Goal: Transaction & Acquisition: Purchase product/service

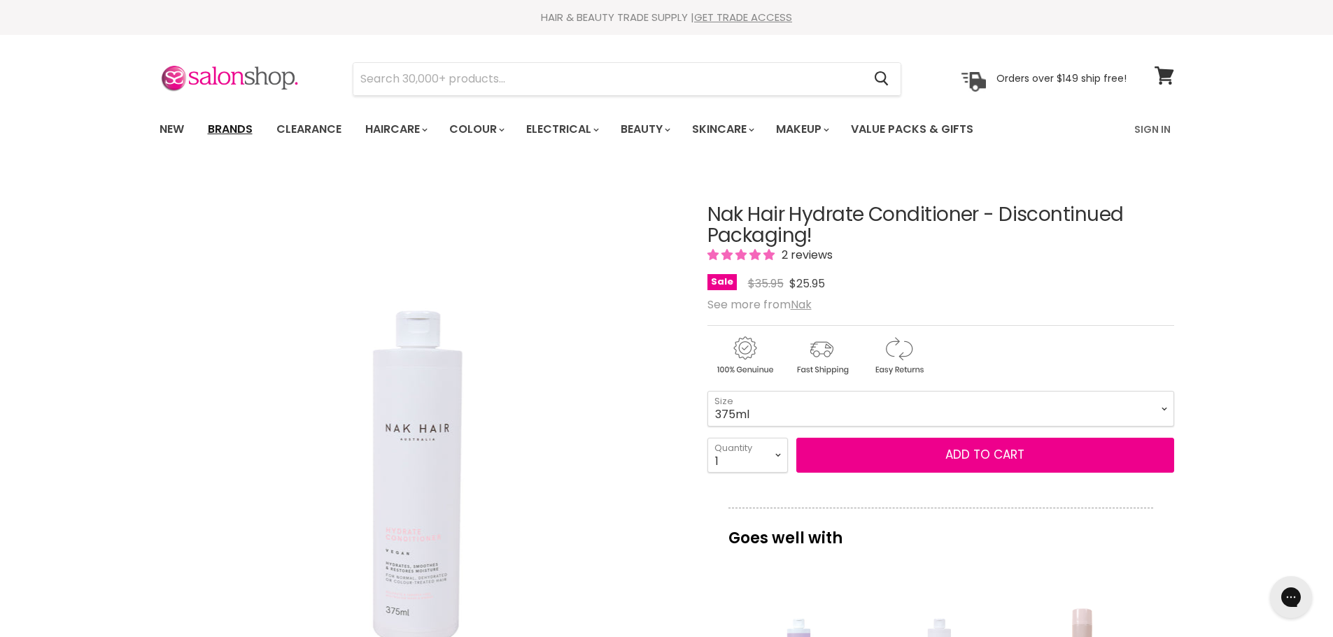
click at [240, 127] on link "Brands" at bounding box center [230, 129] width 66 height 29
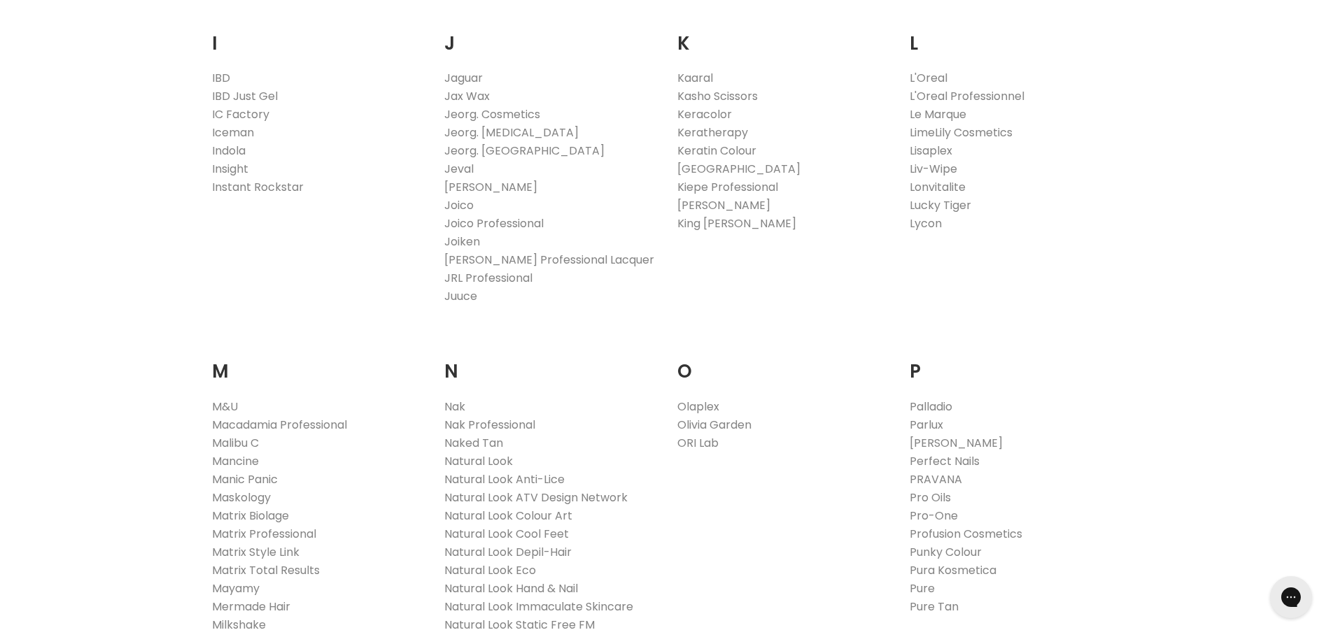
scroll to position [1399, 0]
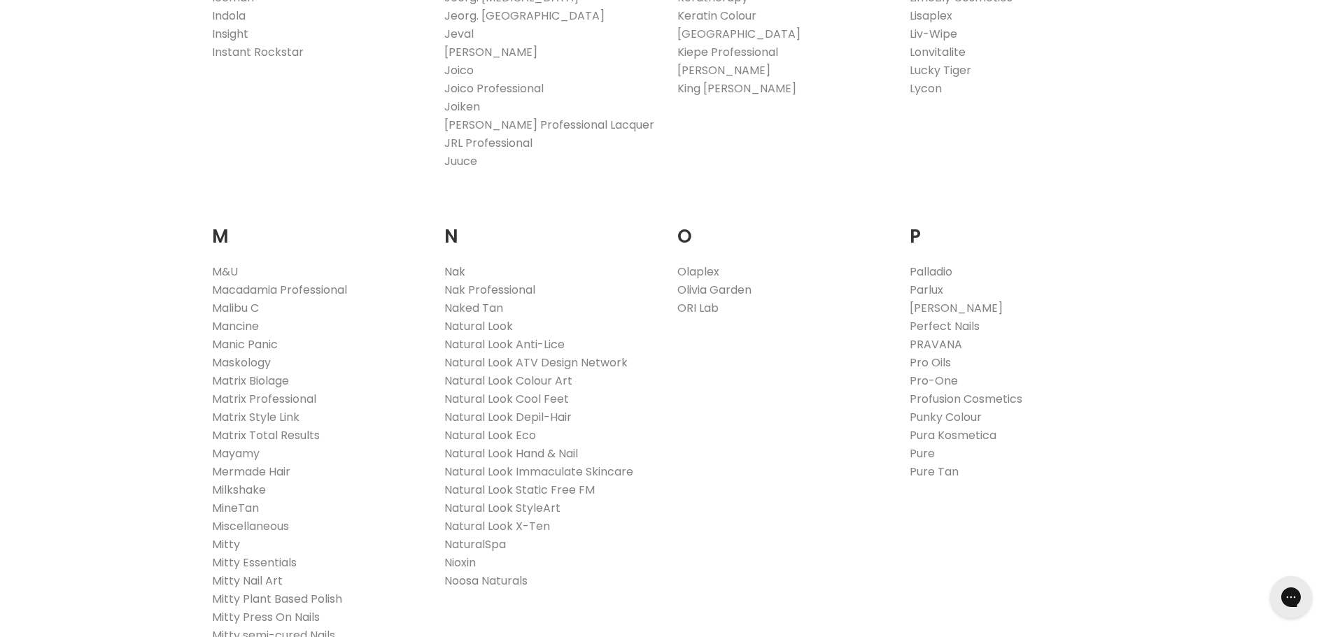
click at [461, 271] on link "Nak" at bounding box center [454, 272] width 21 height 16
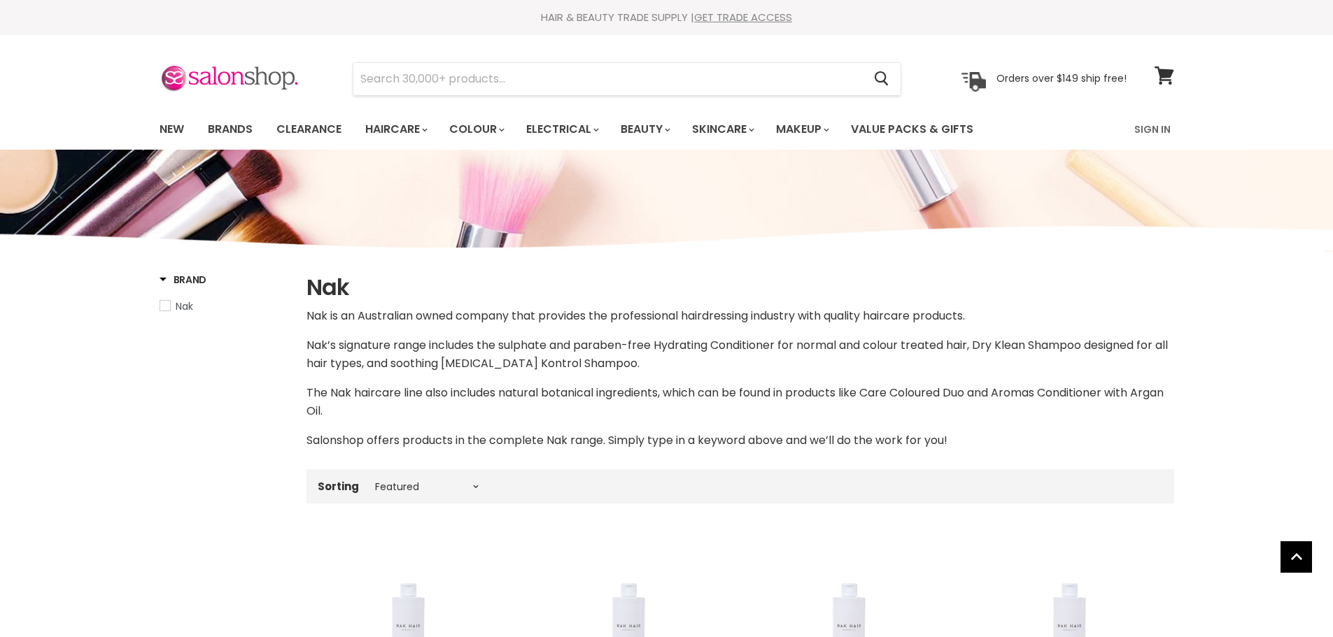
select select "manual"
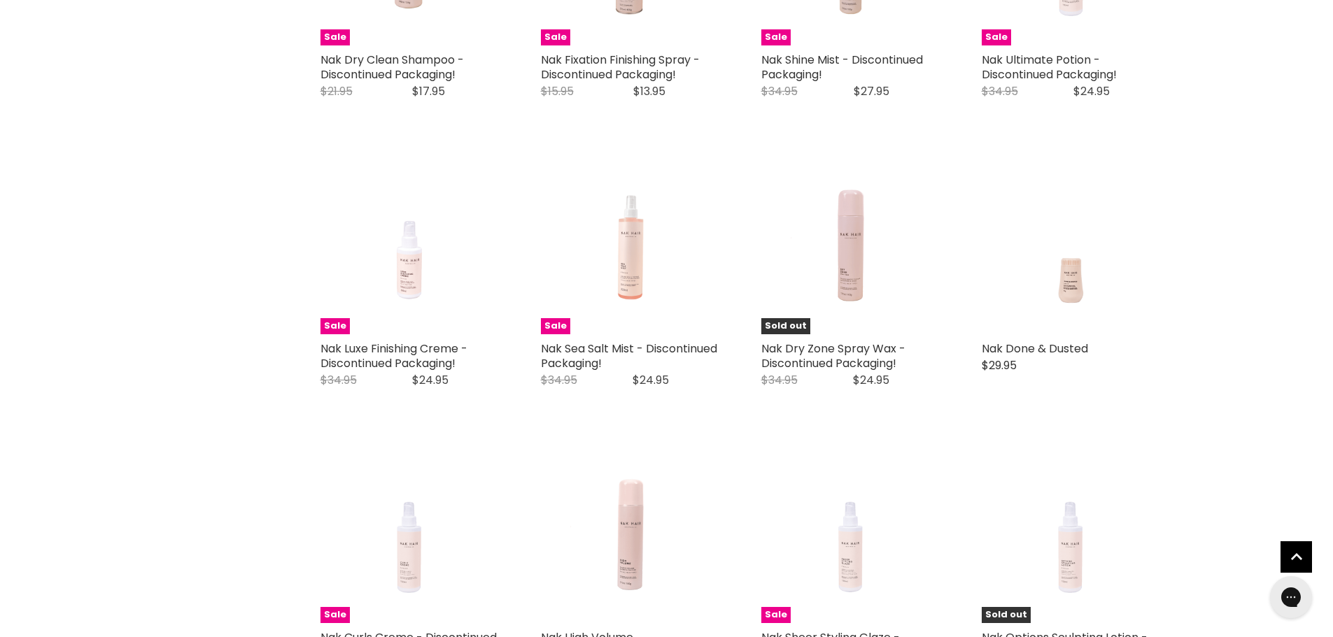
scroll to position [2448, 0]
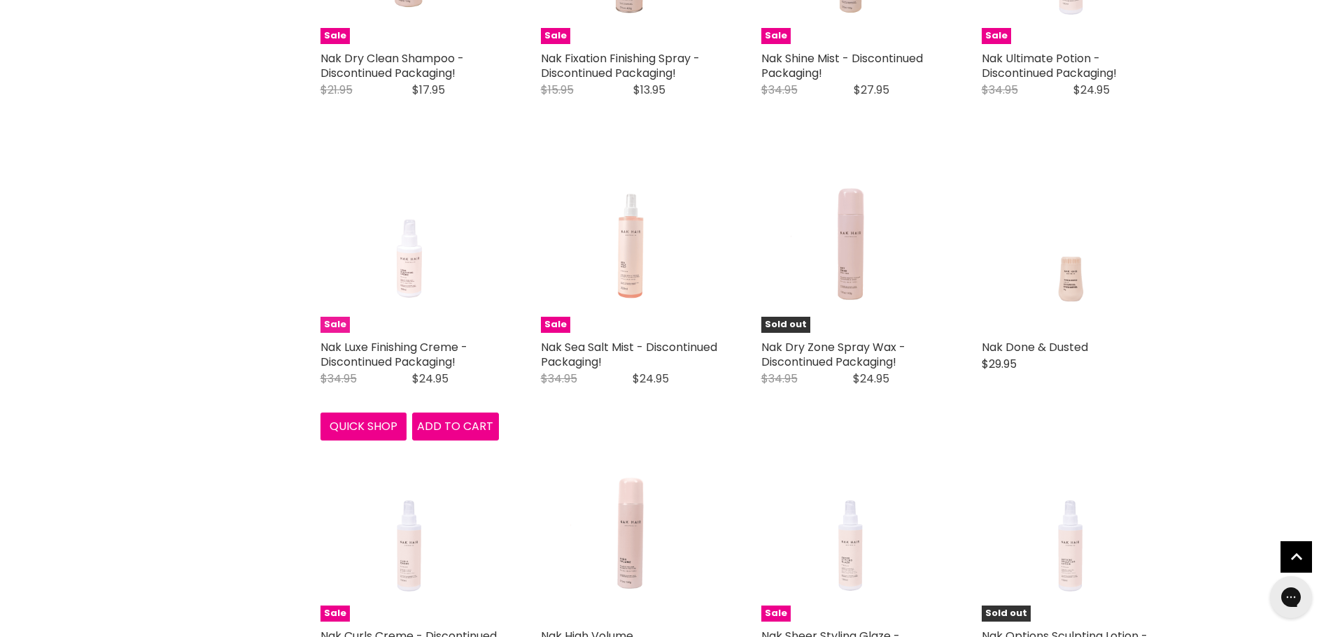
click at [401, 322] on img "Main content" at bounding box center [409, 244] width 119 height 178
